Goal: Task Accomplishment & Management: Use online tool/utility

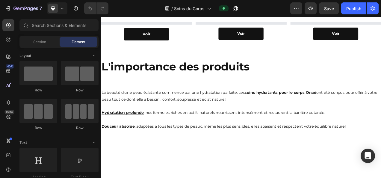
scroll to position [33, 0]
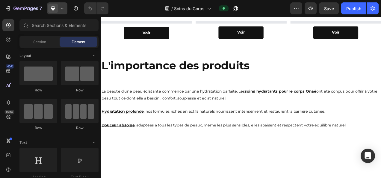
click at [61, 6] on icon at bounding box center [62, 8] width 6 height 6
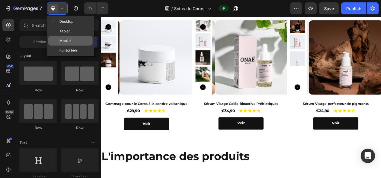
click at [70, 38] on span "Mobile" at bounding box center [64, 41] width 11 height 6
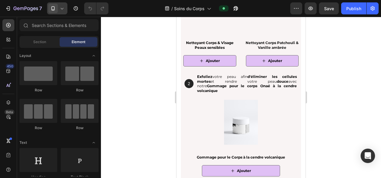
scroll to position [887, 0]
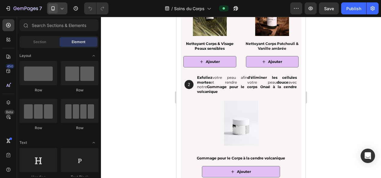
click at [189, 116] on div at bounding box center [241, 123] width 120 height 45
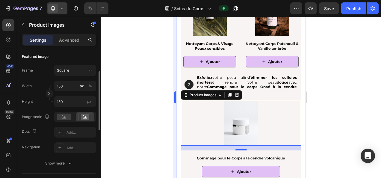
scroll to position [75, 0]
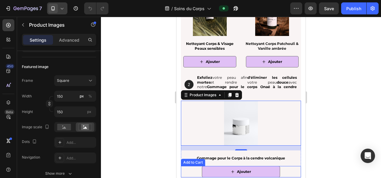
click at [185, 167] on div "Ajouter Add to Cart" at bounding box center [241, 171] width 120 height 11
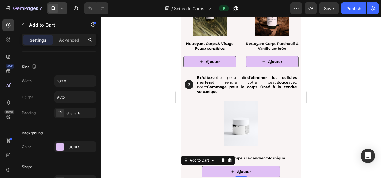
scroll to position [0, 0]
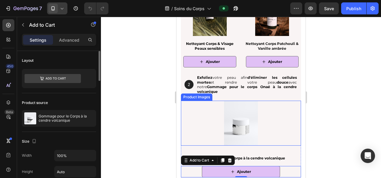
click at [184, 128] on div at bounding box center [241, 123] width 120 height 45
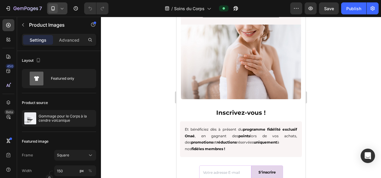
scroll to position [1149, 0]
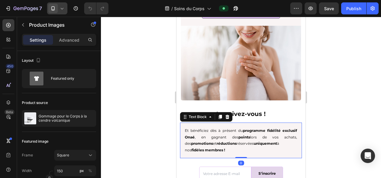
click at [184, 127] on div "Et bénéficiez dès à présent du programme fidélité exclusif Onaé , en gagnant de…" at bounding box center [241, 140] width 122 height 35
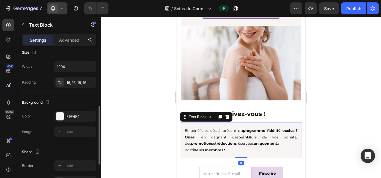
scroll to position [140, 0]
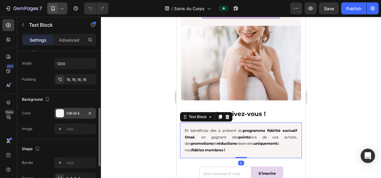
click at [78, 112] on div "F9F4F4" at bounding box center [75, 113] width 17 height 5
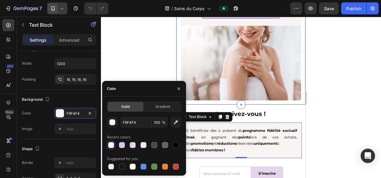
click at [153, 64] on div at bounding box center [241, 97] width 280 height 161
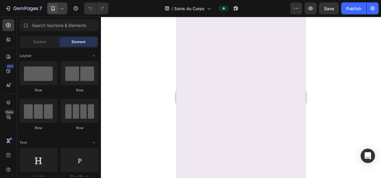
scroll to position [0, 0]
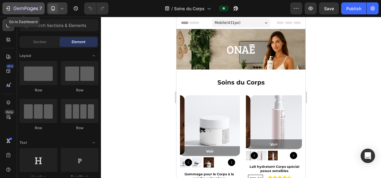
click at [26, 10] on icon "button" at bounding box center [25, 8] width 25 height 5
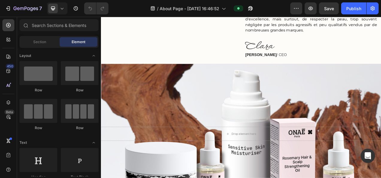
scroll to position [229, 0]
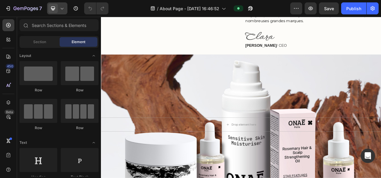
click at [65, 12] on div at bounding box center [57, 8] width 20 height 12
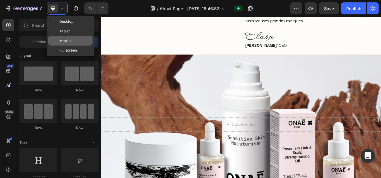
click at [68, 46] on div "Mobile" at bounding box center [70, 51] width 44 height 10
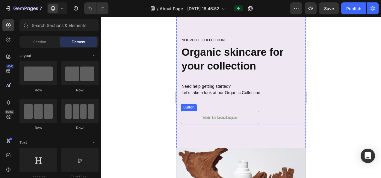
scroll to position [997, 0]
click at [248, 116] on button "Voir la boutique" at bounding box center [220, 117] width 78 height 13
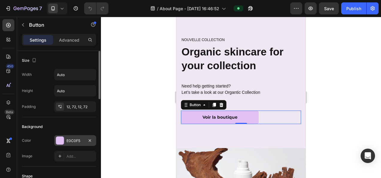
click at [76, 140] on div "E0C0F5" at bounding box center [75, 140] width 17 height 5
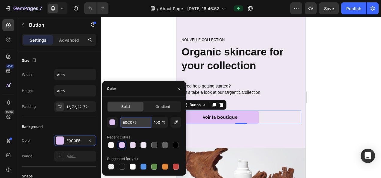
click at [138, 124] on input "E0C0F5" at bounding box center [135, 122] width 31 height 11
click at [338, 70] on div at bounding box center [241, 97] width 280 height 161
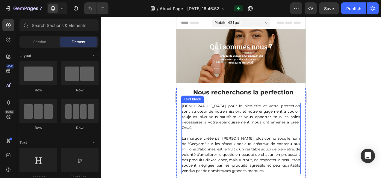
scroll to position [54, 0]
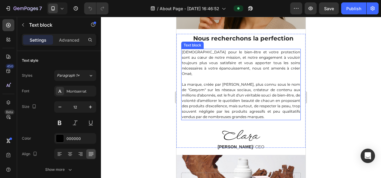
click at [221, 82] on p "La marque, créée par [PERSON_NAME], plus connu sous le nom de "Geeyom" sur les …" at bounding box center [241, 101] width 118 height 38
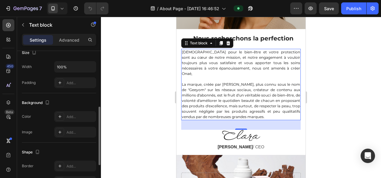
scroll to position [156, 0]
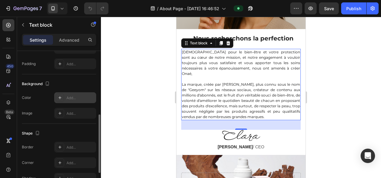
click at [75, 100] on div "Add..." at bounding box center [75, 97] width 42 height 11
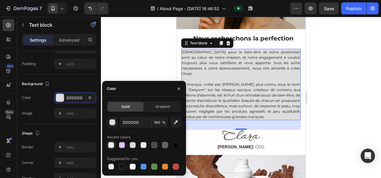
click at [113, 146] on div at bounding box center [111, 145] width 6 height 6
type input "F9F4F4"
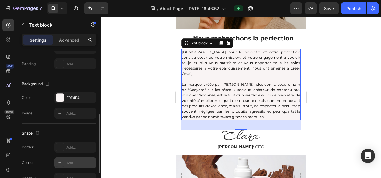
click at [74, 161] on div "Add..." at bounding box center [81, 162] width 28 height 5
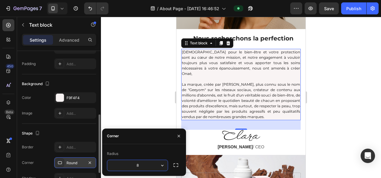
type input "5"
click at [76, 38] on p "Advanced" at bounding box center [69, 40] width 20 height 6
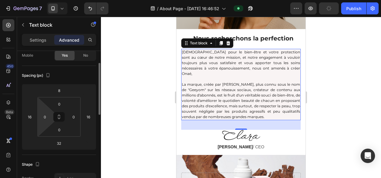
scroll to position [0, 0]
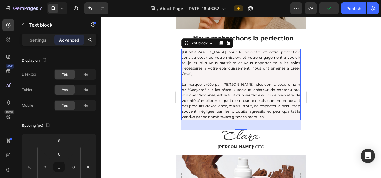
click at [354, 96] on div at bounding box center [241, 97] width 280 height 161
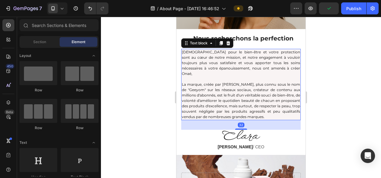
click at [230, 82] on p "La marque, créée par [PERSON_NAME], plus connu sous le nom de "Geeyom" sur les …" at bounding box center [241, 101] width 118 height 38
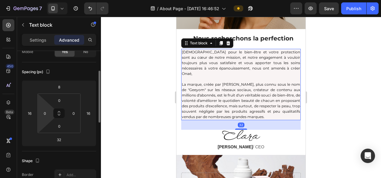
scroll to position [54, 0]
click at [31, 114] on input "16" at bounding box center [29, 112] width 9 height 9
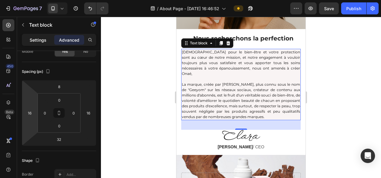
click at [37, 39] on p "Settings" at bounding box center [38, 40] width 17 height 6
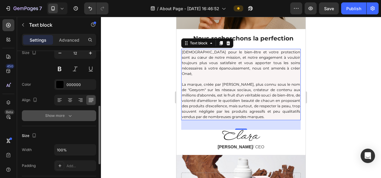
scroll to position [108, 0]
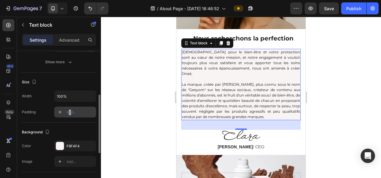
click at [70, 114] on div "Add..." at bounding box center [81, 112] width 28 height 5
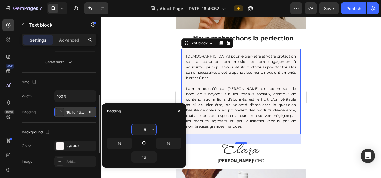
click at [141, 46] on div at bounding box center [241, 97] width 280 height 161
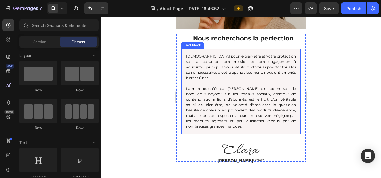
scroll to position [14, 0]
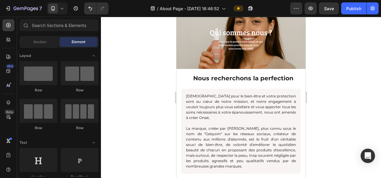
click at [381, 0] on html "7 Version history / About Page - [DATE] 16:46:52 Preview Save Publish 450 Beta …" at bounding box center [190, 0] width 381 height 0
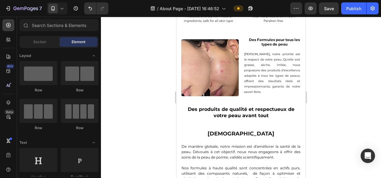
scroll to position [308, 0]
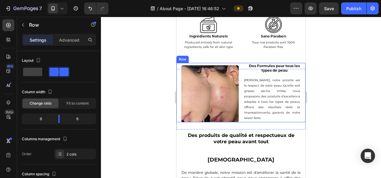
click at [240, 71] on div "Image Des Formules pour tous les types de peau Heading Chez Onaé, notre priorit…" at bounding box center [241, 92] width 129 height 59
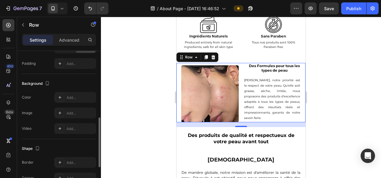
scroll to position [191, 0]
click at [76, 99] on div "Add..." at bounding box center [75, 96] width 42 height 11
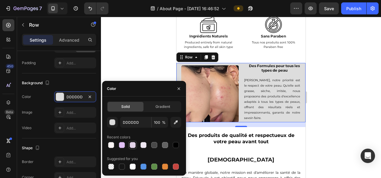
click at [135, 145] on div at bounding box center [133, 145] width 6 height 6
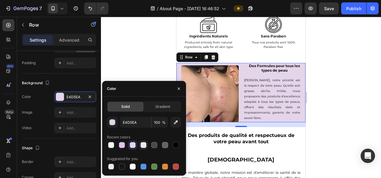
click at [142, 145] on div at bounding box center [144, 145] width 6 height 6
type input "EFE7F2"
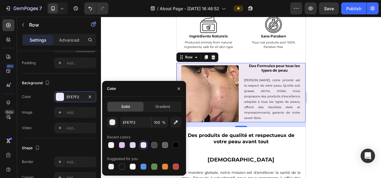
click at [147, 72] on div at bounding box center [241, 97] width 280 height 161
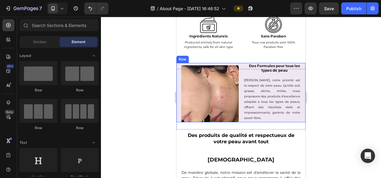
click at [240, 117] on div "Image Des Formules pour tous les types de peau Heading Chez Onaé, notre priorit…" at bounding box center [241, 92] width 129 height 59
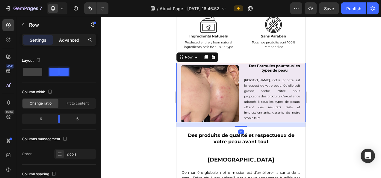
click at [69, 38] on p "Advanced" at bounding box center [69, 40] width 20 height 6
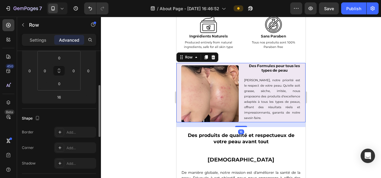
scroll to position [96, 0]
click at [60, 86] on input "0" at bounding box center [59, 83] width 12 height 9
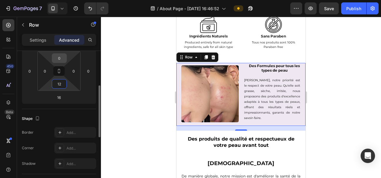
type input "12"
click at [63, 57] on input "1" at bounding box center [59, 58] width 12 height 9
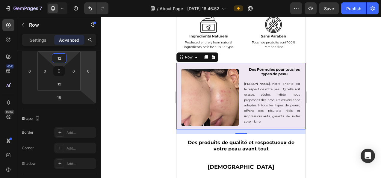
type input "12"
click at [133, 120] on div at bounding box center [241, 97] width 280 height 161
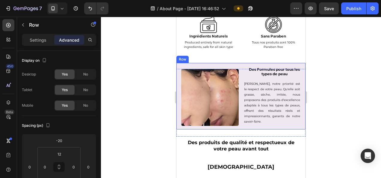
click at [232, 126] on div "Image Des Formules pour tous les types de peau Heading Chez Onaé, notre priorit…" at bounding box center [241, 96] width 129 height 67
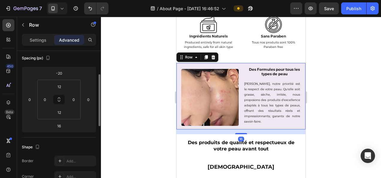
scroll to position [67, 0]
click at [61, 116] on input "12" at bounding box center [59, 112] width 12 height 9
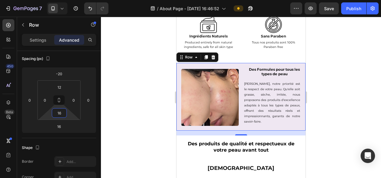
type input "16"
click at [164, 110] on div at bounding box center [241, 97] width 280 height 161
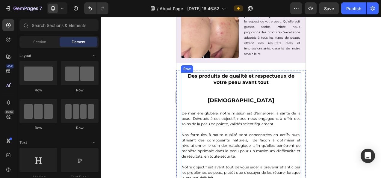
scroll to position [379, 0]
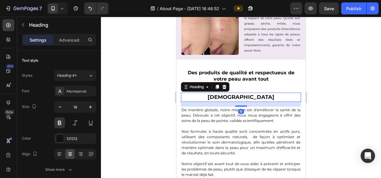
click at [189, 99] on h2 "[DEMOGRAPHIC_DATA]" at bounding box center [241, 97] width 120 height 9
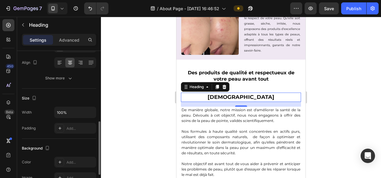
scroll to position [129, 0]
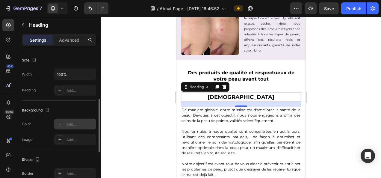
click at [75, 120] on div "Add..." at bounding box center [75, 124] width 42 height 11
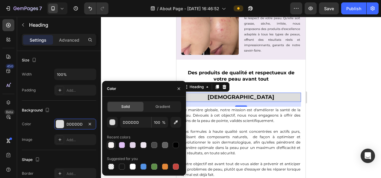
click at [110, 142] on div at bounding box center [111, 145] width 6 height 6
type input "F9F4F4"
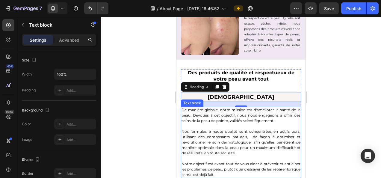
click at [222, 122] on p "De manière globale, notre mission est d'améliorer la santé de la peau. Dévoués …" at bounding box center [241, 115] width 119 height 16
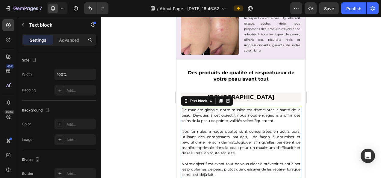
scroll to position [0, 0]
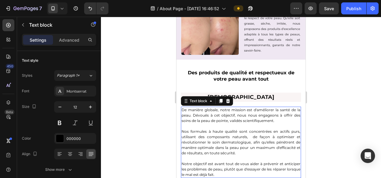
click at [245, 113] on p "De manière globale, notre mission est d'améliorer la santé de la peau. Dévoués …" at bounding box center [241, 115] width 119 height 16
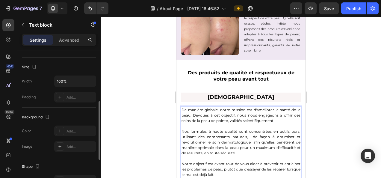
scroll to position [123, 0]
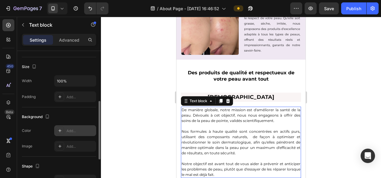
click at [77, 134] on div "Add..." at bounding box center [75, 130] width 42 height 11
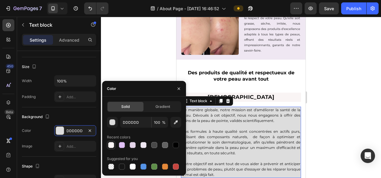
click at [110, 146] on div at bounding box center [111, 145] width 6 height 6
type input "F9F4F4"
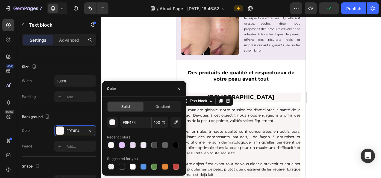
click at [330, 107] on div at bounding box center [241, 97] width 280 height 161
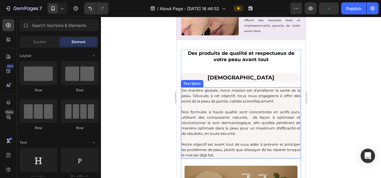
scroll to position [399, 0]
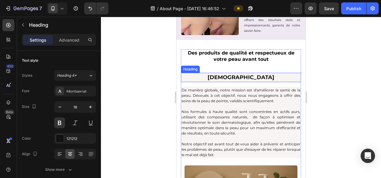
click at [223, 78] on h2 "[DEMOGRAPHIC_DATA]" at bounding box center [241, 77] width 120 height 9
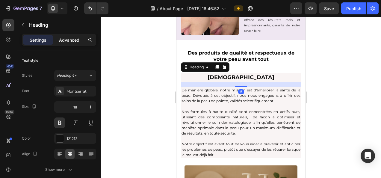
click at [75, 44] on div "Advanced" at bounding box center [69, 40] width 30 height 10
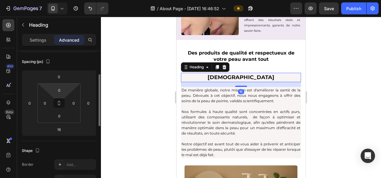
scroll to position [64, 0]
click at [60, 118] on input "0" at bounding box center [59, 115] width 12 height 9
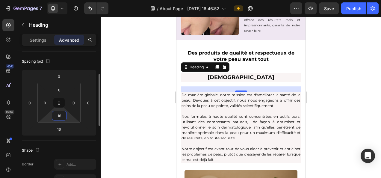
type input "1"
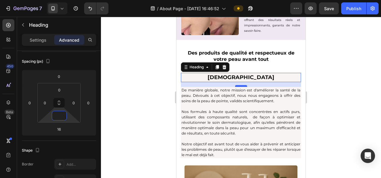
type input "0"
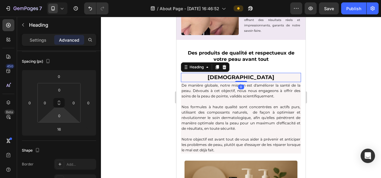
drag, startPoint x: 239, startPoint y: 85, endPoint x: 245, endPoint y: 76, distance: 11.6
click at [245, 76] on div "Notre mission Heading 0" at bounding box center [241, 77] width 120 height 9
type input "0"
click at [356, 83] on div at bounding box center [241, 97] width 280 height 161
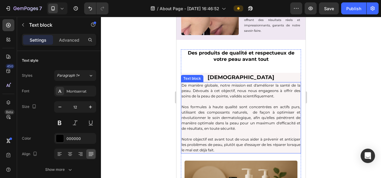
click at [235, 92] on p "De manière globale, notre mission est d'améliorer la santé de la peau. Dévoués …" at bounding box center [241, 91] width 119 height 16
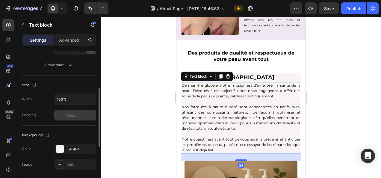
scroll to position [107, 0]
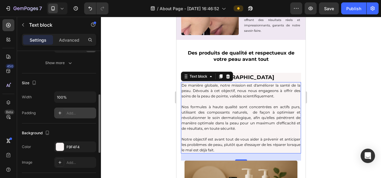
click at [72, 111] on div "Add..." at bounding box center [81, 113] width 28 height 5
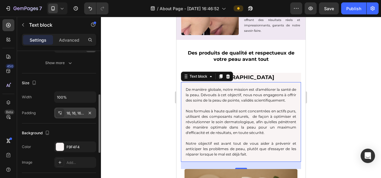
click at [133, 61] on div at bounding box center [241, 97] width 280 height 161
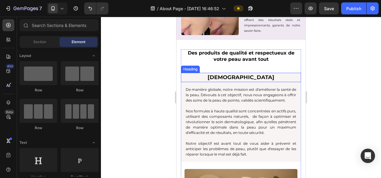
click at [229, 78] on h2 "[DEMOGRAPHIC_DATA]" at bounding box center [241, 77] width 120 height 9
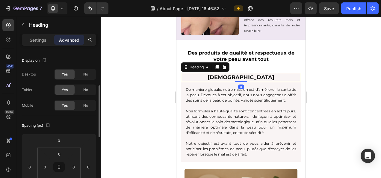
scroll to position [74, 0]
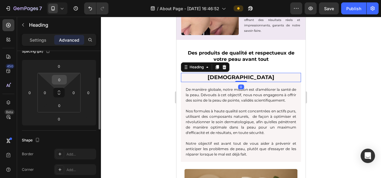
click at [61, 83] on input "0" at bounding box center [59, 79] width 12 height 9
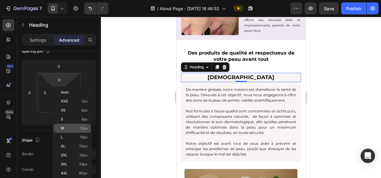
click at [85, 131] on div "M 12px" at bounding box center [72, 128] width 37 height 9
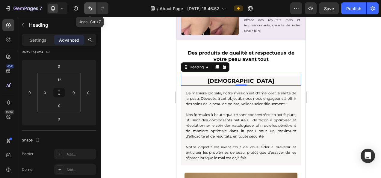
click at [86, 11] on button "Undo/Redo" at bounding box center [90, 8] width 12 height 12
type input "0"
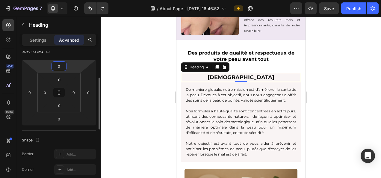
click at [56, 66] on input "0" at bounding box center [59, 66] width 12 height 9
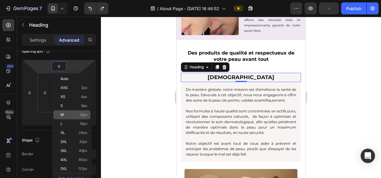
click at [85, 116] on span "12px" at bounding box center [84, 115] width 8 height 4
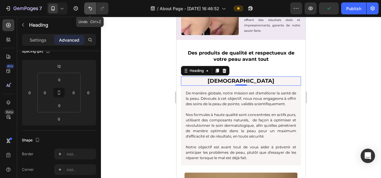
click at [89, 5] on button "Undo/Redo" at bounding box center [90, 8] width 12 height 12
type input "0"
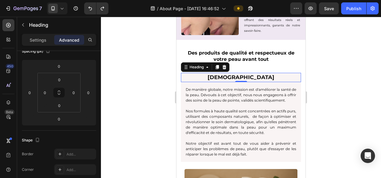
click at [363, 91] on div at bounding box center [241, 97] width 280 height 161
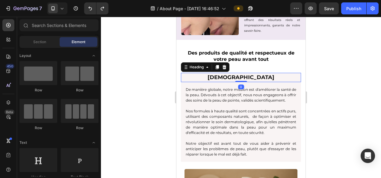
click at [239, 73] on h2 "[DEMOGRAPHIC_DATA]" at bounding box center [241, 77] width 120 height 9
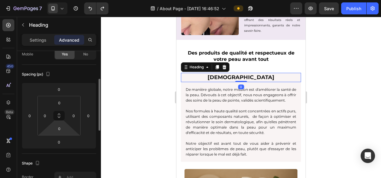
scroll to position [58, 0]
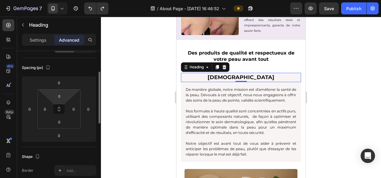
click at [61, 0] on html "7 Version history / About Page - [DATE] 16:46:52 Preview Save Publish 450 Beta …" at bounding box center [190, 0] width 381 height 0
click at [59, 95] on input "0" at bounding box center [59, 96] width 12 height 9
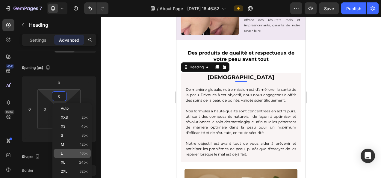
click at [79, 155] on p "L 16px" at bounding box center [74, 153] width 27 height 4
type input "16"
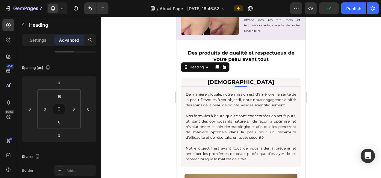
click at [128, 126] on div at bounding box center [241, 97] width 280 height 161
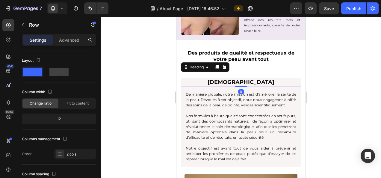
click at [212, 82] on h2 "[DEMOGRAPHIC_DATA]" at bounding box center [241, 82] width 120 height 9
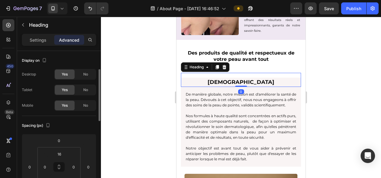
scroll to position [60, 0]
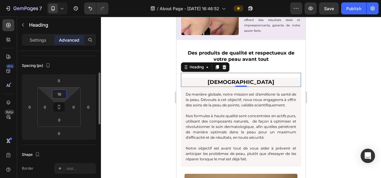
click at [59, 94] on input "16" at bounding box center [59, 94] width 12 height 9
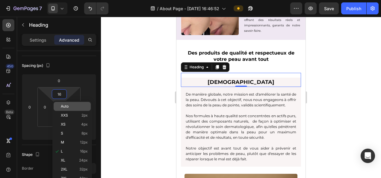
click at [70, 106] on p "Auto" at bounding box center [74, 106] width 27 height 4
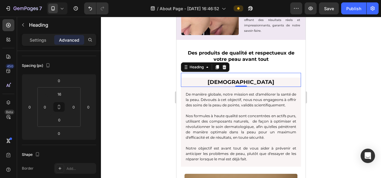
type input "Auto"
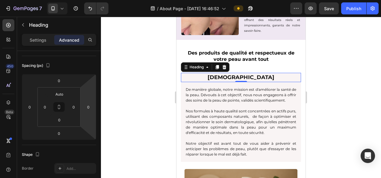
click at [141, 93] on div at bounding box center [241, 97] width 280 height 161
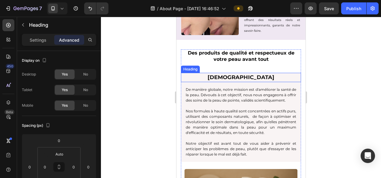
click at [245, 76] on h2 "[DEMOGRAPHIC_DATA]" at bounding box center [241, 77] width 120 height 9
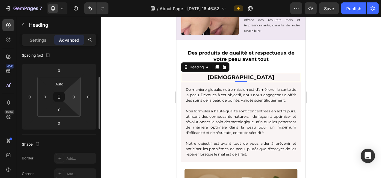
scroll to position [71, 0]
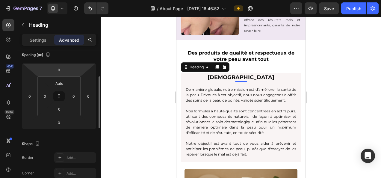
click at [57, 0] on html "7 Version history / About Page - [DATE] 16:46:52 Preview Save Publish 450 Beta …" at bounding box center [190, 0] width 381 height 0
click at [61, 74] on div "0" at bounding box center [59, 70] width 15 height 10
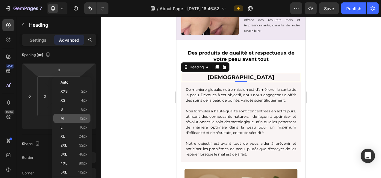
click at [81, 115] on div "M 12px" at bounding box center [71, 118] width 37 height 9
type input "12"
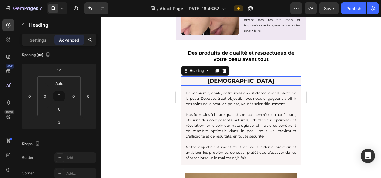
click at [156, 102] on div at bounding box center [241, 97] width 280 height 161
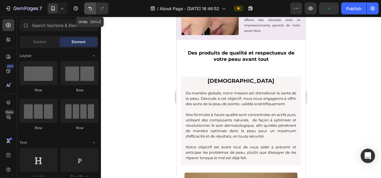
click at [94, 8] on button "Undo/Redo" at bounding box center [90, 8] width 12 height 12
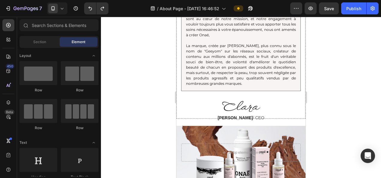
scroll to position [35, 0]
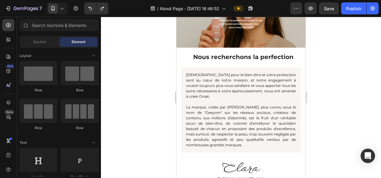
click at [328, 94] on div at bounding box center [241, 97] width 280 height 161
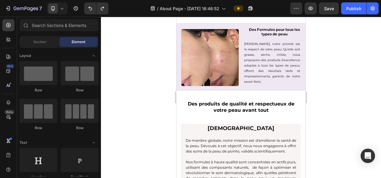
scroll to position [348, 0]
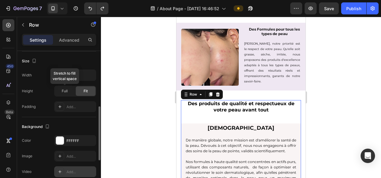
scroll to position [147, 0]
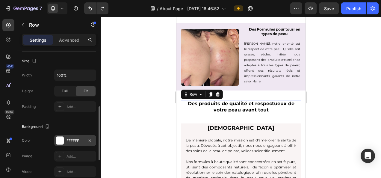
click at [76, 141] on div "FFFFFF" at bounding box center [75, 140] width 17 height 5
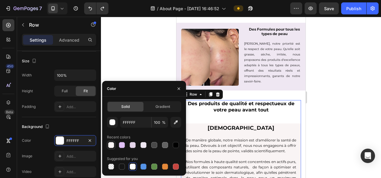
click at [114, 144] on div at bounding box center [111, 145] width 6 height 6
type input "F9F4F4"
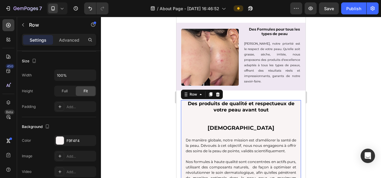
click at [378, 101] on div at bounding box center [241, 97] width 280 height 161
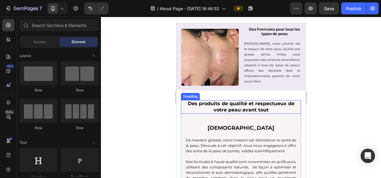
click at [259, 105] on h2 "Des produits de qualité et respectueux de votre peau avant tout" at bounding box center [241, 107] width 120 height 14
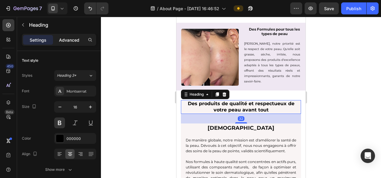
click at [68, 40] on p "Advanced" at bounding box center [69, 40] width 20 height 6
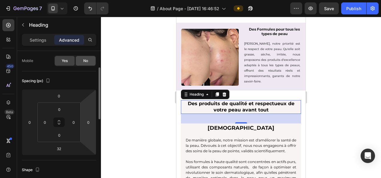
scroll to position [45, 0]
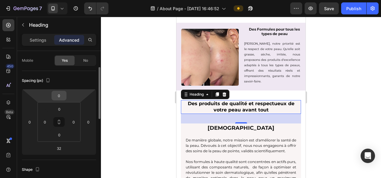
click at [66, 93] on div "0" at bounding box center [59, 96] width 15 height 10
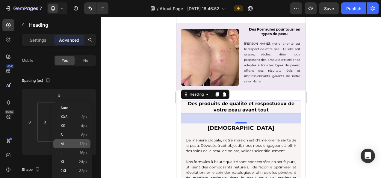
click at [85, 145] on span "12px" at bounding box center [84, 144] width 8 height 4
type input "12"
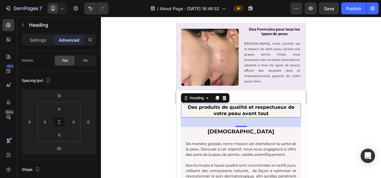
click at [146, 95] on div at bounding box center [241, 97] width 280 height 161
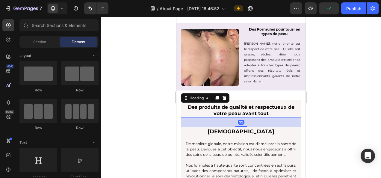
click at [251, 116] on h2 "Des produits de qualité et respectueux de votre peau avant tout" at bounding box center [241, 111] width 120 height 14
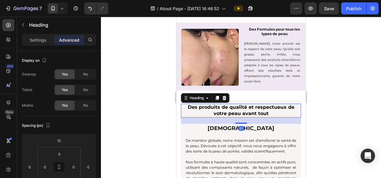
drag, startPoint x: 237, startPoint y: 125, endPoint x: 233, endPoint y: 122, distance: 5.3
click at [233, 117] on div "21" at bounding box center [241, 117] width 120 height 0
type input "21"
click at [347, 116] on div at bounding box center [241, 97] width 280 height 161
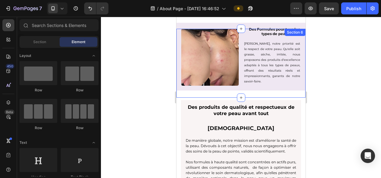
scroll to position [398, 0]
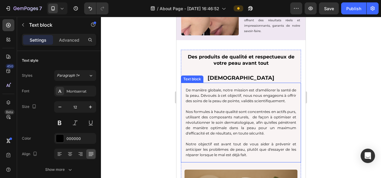
click at [223, 97] on p "De manière globale, notre mission est d'améliorer la santé de la peau. Dévoués …" at bounding box center [241, 96] width 111 height 16
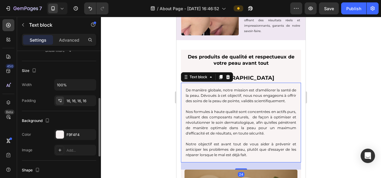
scroll to position [120, 0]
click at [76, 129] on div "F9F4F4" at bounding box center [75, 133] width 42 height 11
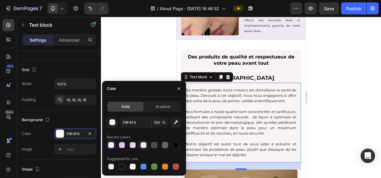
click at [143, 145] on div at bounding box center [144, 145] width 6 height 6
type input "EFE7F2"
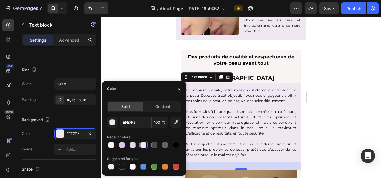
click at [352, 62] on div at bounding box center [241, 97] width 280 height 161
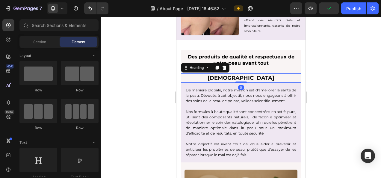
click at [252, 77] on h2 "[DEMOGRAPHIC_DATA]" at bounding box center [241, 77] width 120 height 9
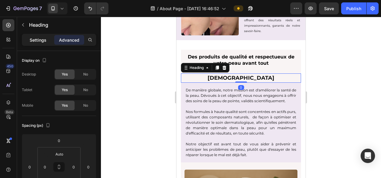
click at [40, 42] on p "Settings" at bounding box center [38, 40] width 17 height 6
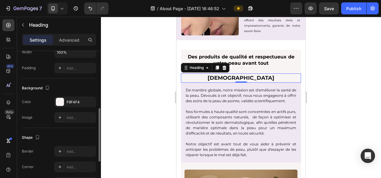
scroll to position [153, 0]
click at [77, 103] on div "F9F4F4" at bounding box center [75, 100] width 42 height 11
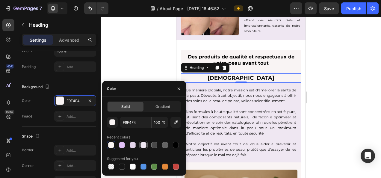
click at [144, 147] on div at bounding box center [144, 145] width 6 height 6
type input "EFE7F2"
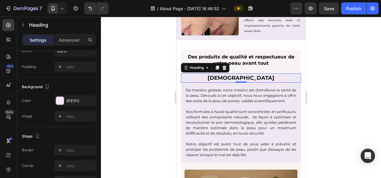
click at [379, 106] on div at bounding box center [241, 97] width 280 height 161
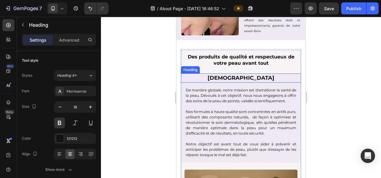
click at [190, 78] on h2 "[DEMOGRAPHIC_DATA]" at bounding box center [241, 77] width 120 height 9
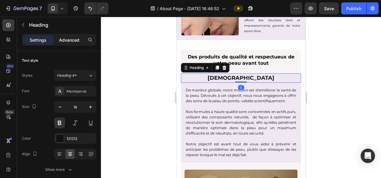
click at [73, 44] on div "Advanced" at bounding box center [69, 40] width 30 height 10
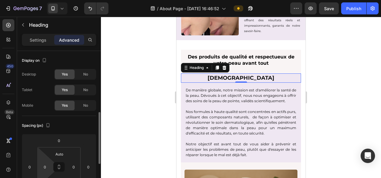
scroll to position [76, 0]
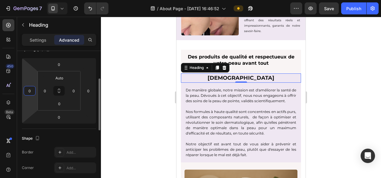
click at [34, 0] on html "7 Version history / About Page - [DATE] 16:46:52 Preview Save Publish 450 Beta …" at bounding box center [190, 0] width 381 height 0
click at [30, 93] on input "0" at bounding box center [29, 90] width 9 height 9
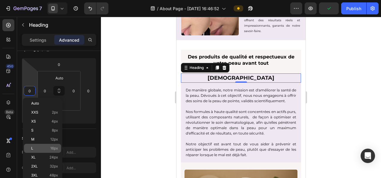
click at [49, 144] on div "L 16px" at bounding box center [42, 148] width 37 height 9
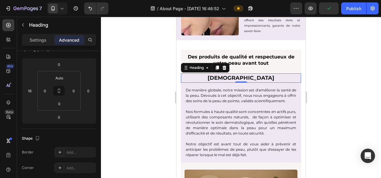
click at [49, 153] on div "L 16px" at bounding box center [42, 157] width 37 height 9
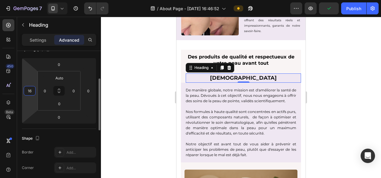
drag, startPoint x: 49, startPoint y: 144, endPoint x: 29, endPoint y: 88, distance: 59.2
click at [29, 88] on input "16" at bounding box center [29, 90] width 9 height 9
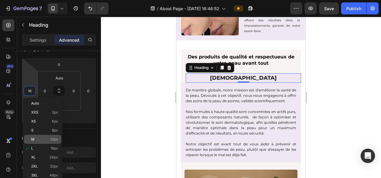
click at [45, 140] on p "M 12px" at bounding box center [44, 139] width 27 height 4
type input "12"
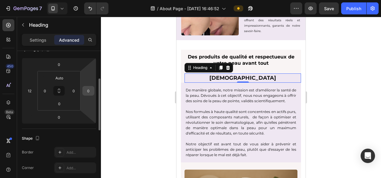
click at [85, 89] on input "0" at bounding box center [88, 90] width 9 height 9
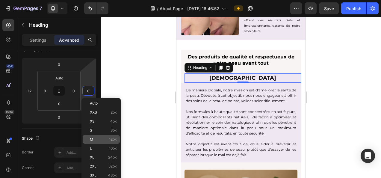
click at [108, 136] on div "M 12px" at bounding box center [101, 139] width 37 height 9
type input "12"
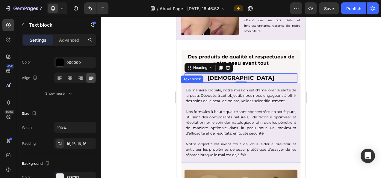
click at [185, 103] on div "De manière globale, notre mission est d'améliorer la santé de la peau. Dévoués …" at bounding box center [241, 123] width 120 height 80
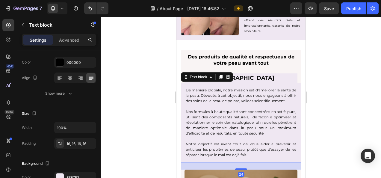
scroll to position [0, 0]
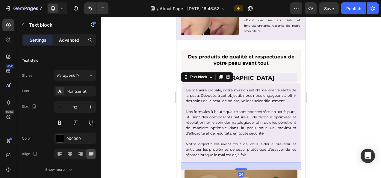
click at [79, 37] on p "Advanced" at bounding box center [69, 40] width 20 height 6
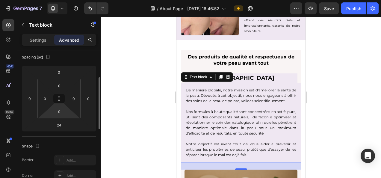
scroll to position [70, 0]
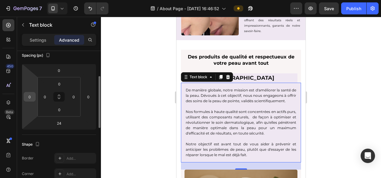
click at [29, 98] on input "0" at bounding box center [29, 96] width 9 height 9
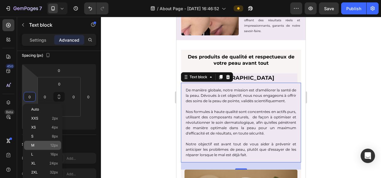
click at [51, 141] on div "M 12px" at bounding box center [42, 145] width 37 height 9
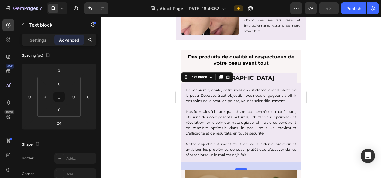
type input "12"
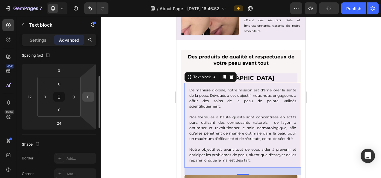
click at [88, 101] on div "0" at bounding box center [88, 97] width 12 height 10
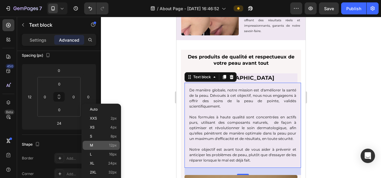
click at [105, 145] on p "M 12px" at bounding box center [103, 145] width 27 height 4
type input "12"
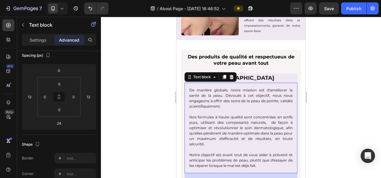
click at [159, 119] on div at bounding box center [241, 97] width 280 height 161
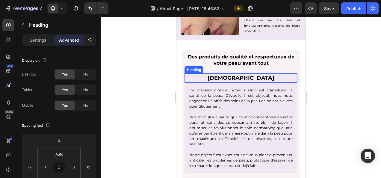
click at [215, 78] on h2 "[DEMOGRAPHIC_DATA]" at bounding box center [241, 77] width 113 height 9
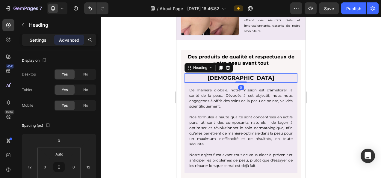
click at [39, 42] on p "Settings" at bounding box center [38, 40] width 17 height 6
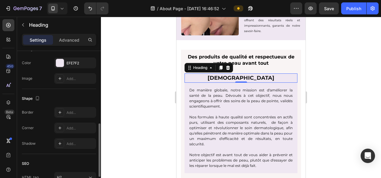
scroll to position [192, 0]
click at [74, 130] on div "Add..." at bounding box center [75, 126] width 42 height 11
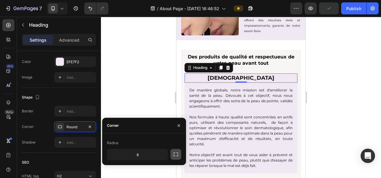
click at [177, 153] on icon "button" at bounding box center [176, 155] width 5 height 4
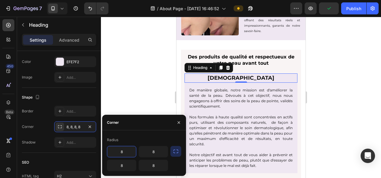
click at [131, 153] on input "8" at bounding box center [121, 151] width 29 height 11
click at [121, 153] on input "85" at bounding box center [121, 151] width 29 height 11
click at [121, 153] on input "5" at bounding box center [121, 151] width 29 height 11
type input "5"
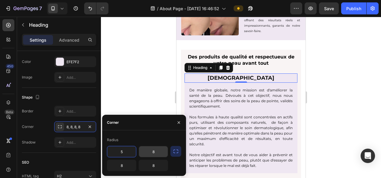
click at [157, 153] on input "8" at bounding box center [153, 151] width 29 height 11
type input "5"
click at [122, 164] on input "8" at bounding box center [121, 165] width 29 height 11
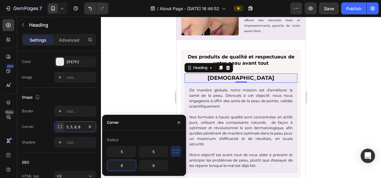
click at [122, 164] on input "8" at bounding box center [121, 165] width 29 height 11
click at [122, 164] on input "0" at bounding box center [121, 165] width 29 height 11
type input "0"
click at [157, 166] on input "8" at bounding box center [153, 165] width 29 height 11
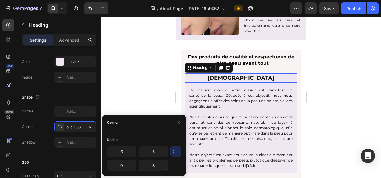
type input "0"
click at [157, 166] on input "0" at bounding box center [153, 165] width 29 height 11
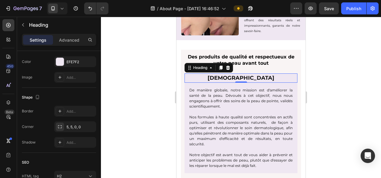
click at [375, 123] on div at bounding box center [241, 97] width 280 height 161
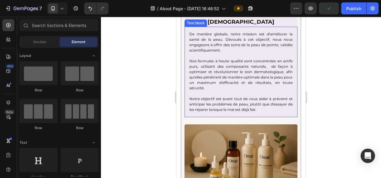
scroll to position [456, 0]
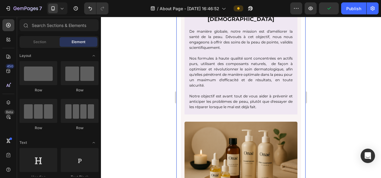
click at [359, 89] on div at bounding box center [241, 97] width 280 height 161
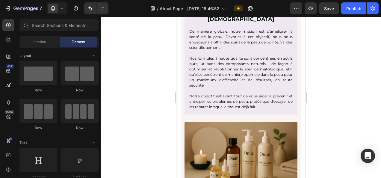
click at [316, 77] on div at bounding box center [241, 97] width 280 height 161
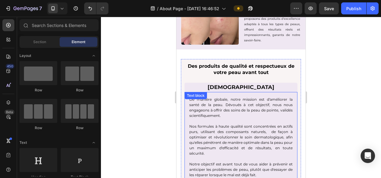
scroll to position [387, 0]
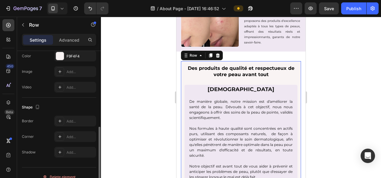
scroll to position [234, 0]
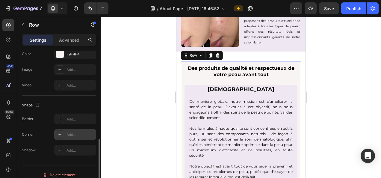
click at [76, 130] on div "Add..." at bounding box center [75, 134] width 42 height 11
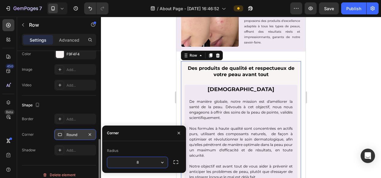
type input "5"
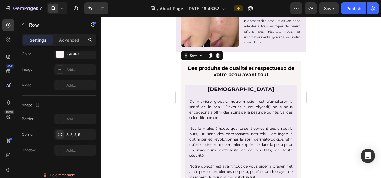
click at [138, 90] on div at bounding box center [241, 97] width 280 height 161
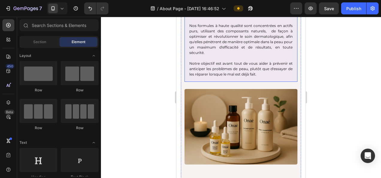
scroll to position [488, 0]
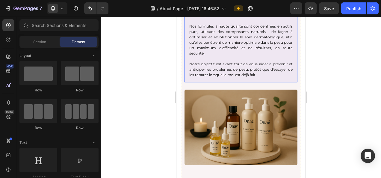
click at [277, 76] on p "Notre objectif est avant tout de vous aider à prévenir et anticiper les problèm…" at bounding box center [240, 69] width 103 height 16
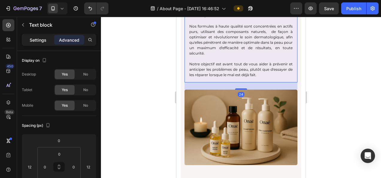
click at [35, 37] on p "Settings" at bounding box center [38, 40] width 17 height 6
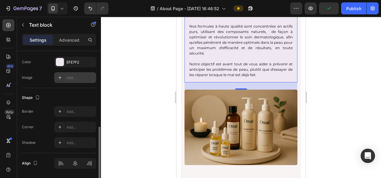
scroll to position [193, 0]
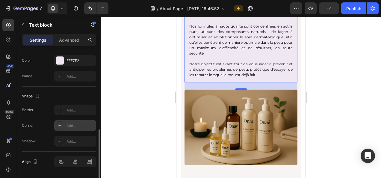
click at [72, 120] on div "Add..." at bounding box center [75, 125] width 42 height 11
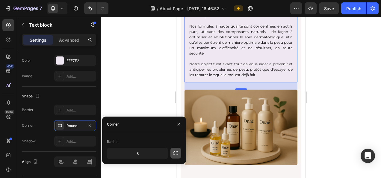
click at [177, 150] on icon "button" at bounding box center [176, 153] width 6 height 6
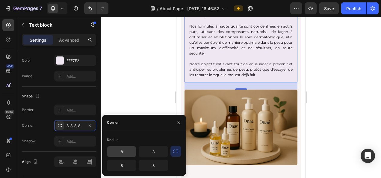
click at [128, 153] on input "8" at bounding box center [121, 151] width 29 height 11
type input "0"
click at [153, 150] on input "8" at bounding box center [153, 151] width 29 height 11
click at [153, 150] on input "0" at bounding box center [153, 151] width 29 height 11
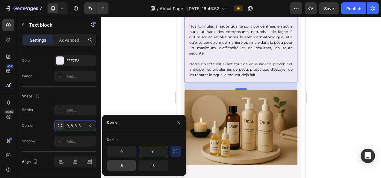
type input "0"
click at [122, 167] on input "8" at bounding box center [121, 165] width 29 height 11
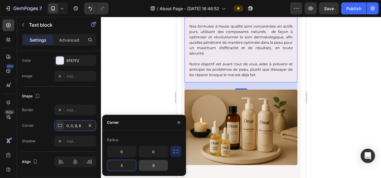
type input "5"
click at [155, 164] on input "8" at bounding box center [153, 165] width 29 height 11
type input "5"
click at [159, 89] on div at bounding box center [241, 97] width 280 height 161
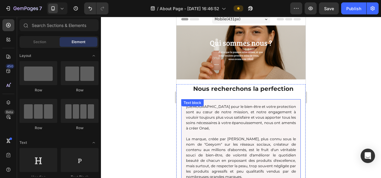
scroll to position [0, 0]
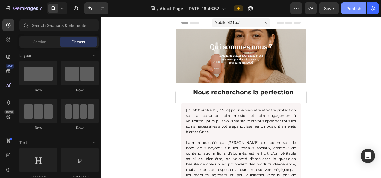
click at [355, 4] on button "Publish" at bounding box center [353, 8] width 25 height 12
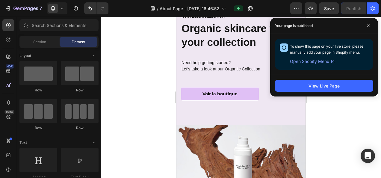
scroll to position [934, 0]
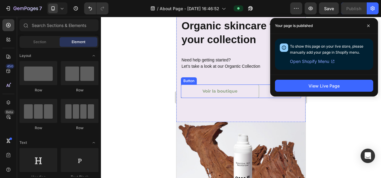
click at [249, 91] on button "Voir la boutique" at bounding box center [220, 91] width 78 height 13
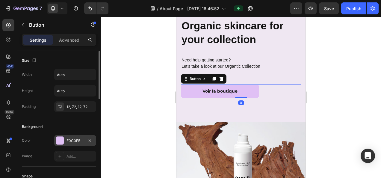
click at [76, 143] on div "E0C0F5" at bounding box center [75, 140] width 42 height 11
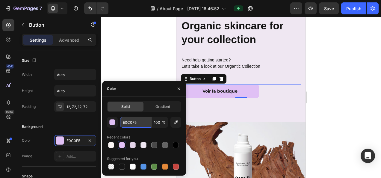
click at [132, 121] on input "E0C0F5" at bounding box center [135, 122] width 31 height 11
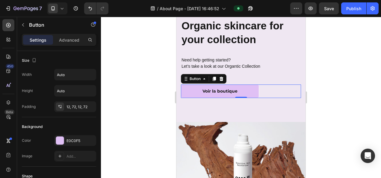
click at [362, 55] on div at bounding box center [241, 97] width 280 height 161
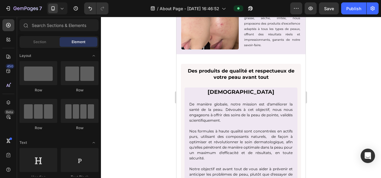
scroll to position [387, 0]
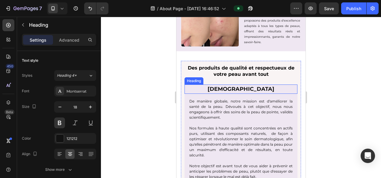
click at [224, 89] on h2 "[DEMOGRAPHIC_DATA]" at bounding box center [241, 89] width 113 height 9
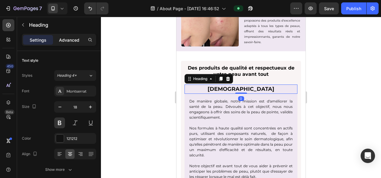
click at [74, 42] on p "Advanced" at bounding box center [69, 40] width 20 height 6
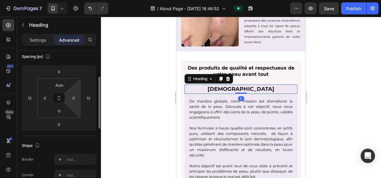
scroll to position [70, 0]
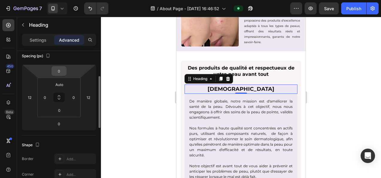
click at [62, 73] on input "0" at bounding box center [59, 71] width 12 height 9
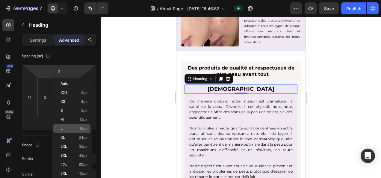
click at [84, 129] on span "16px" at bounding box center [84, 128] width 8 height 4
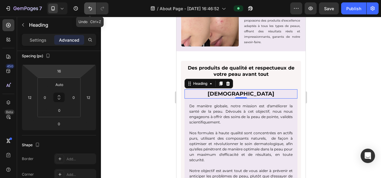
click at [86, 11] on button "Undo/Redo" at bounding box center [90, 8] width 12 height 12
type input "0"
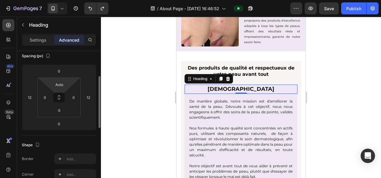
click at [67, 86] on div "Auto" at bounding box center [59, 85] width 15 height 10
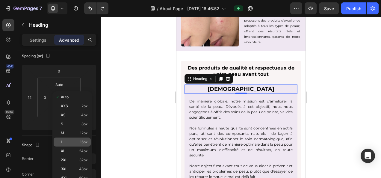
click at [79, 144] on div "L 16px" at bounding box center [72, 142] width 37 height 9
type input "16"
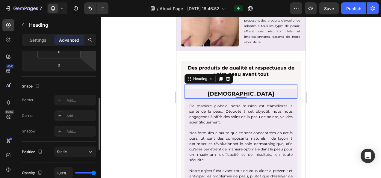
scroll to position [129, 0]
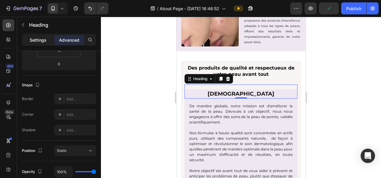
click at [33, 40] on p "Settings" at bounding box center [38, 40] width 17 height 6
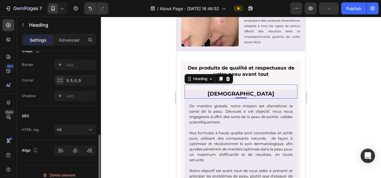
scroll to position [135, 0]
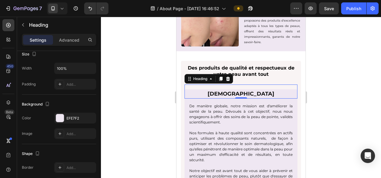
click at [215, 86] on div "Notre mission Heading 0" at bounding box center [241, 92] width 113 height 14
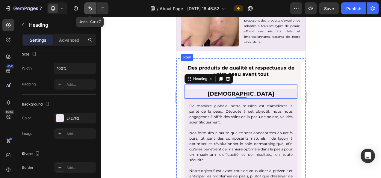
click at [92, 8] on icon "Undo/Redo" at bounding box center [90, 8] width 6 height 6
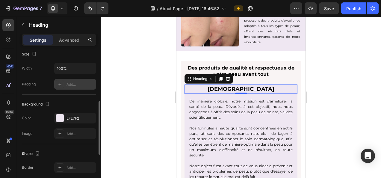
click at [73, 88] on div "Add..." at bounding box center [75, 84] width 42 height 11
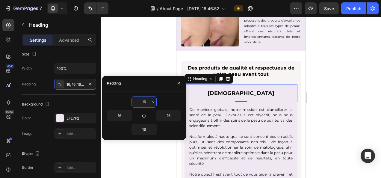
click at [135, 37] on div at bounding box center [241, 97] width 280 height 161
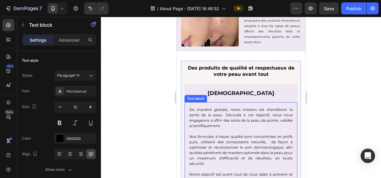
click at [228, 102] on div "De manière globale, notre mission est d'améliorer la santé de la peau. Dévoués …" at bounding box center [241, 147] width 113 height 91
click at [69, 40] on p "Advanced" at bounding box center [69, 40] width 20 height 6
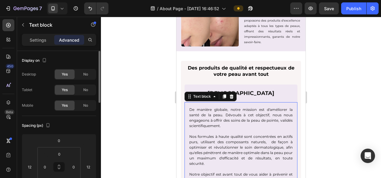
scroll to position [72, 0]
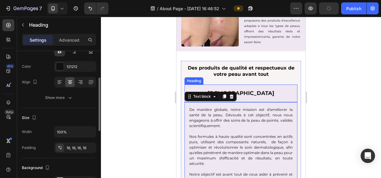
click at [250, 91] on h2 "[DEMOGRAPHIC_DATA]" at bounding box center [241, 94] width 113 height 18
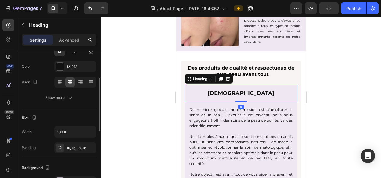
scroll to position [0, 0]
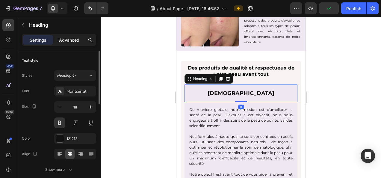
click at [70, 37] on p "Advanced" at bounding box center [69, 40] width 20 height 6
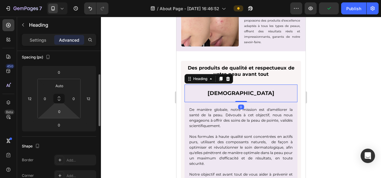
scroll to position [69, 0]
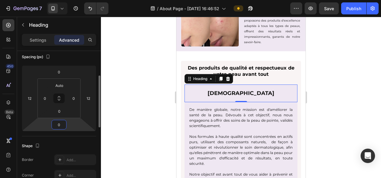
click at [62, 124] on input "0" at bounding box center [59, 124] width 12 height 9
type input "-20"
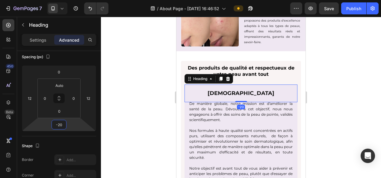
click at [147, 96] on div at bounding box center [241, 97] width 280 height 161
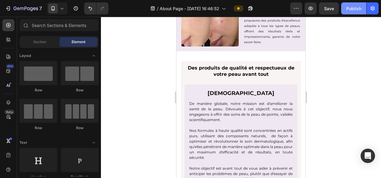
click at [355, 8] on div "Publish" at bounding box center [353, 8] width 15 height 6
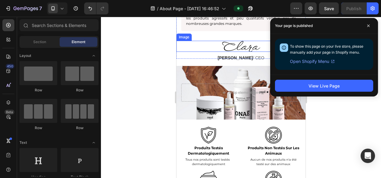
scroll to position [157, 0]
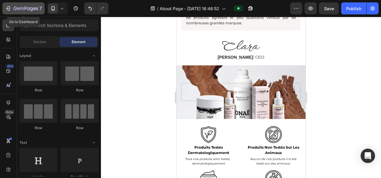
click at [27, 10] on icon "button" at bounding box center [25, 8] width 25 height 5
